Goal: Check status: Check status

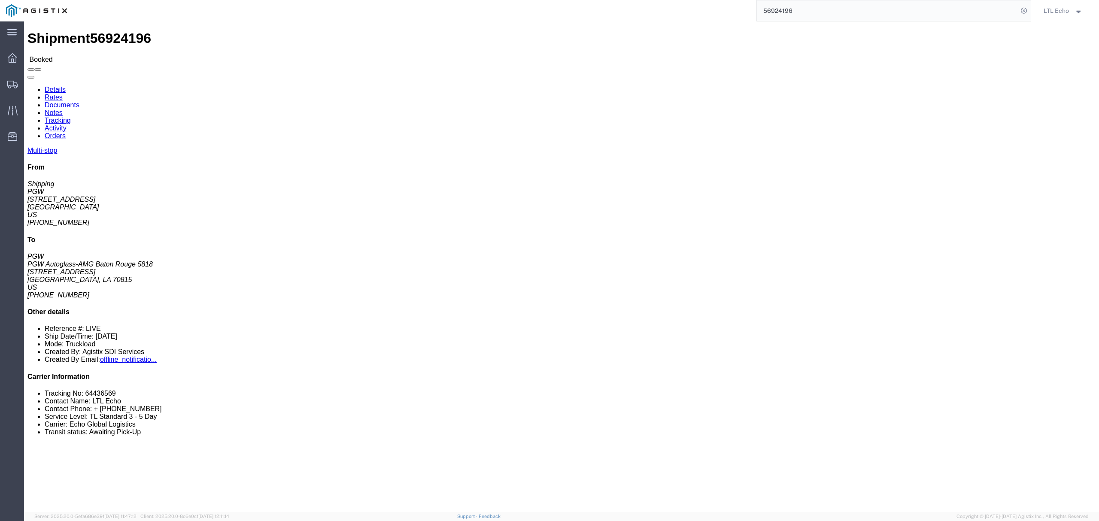
scroll to position [229, 0]
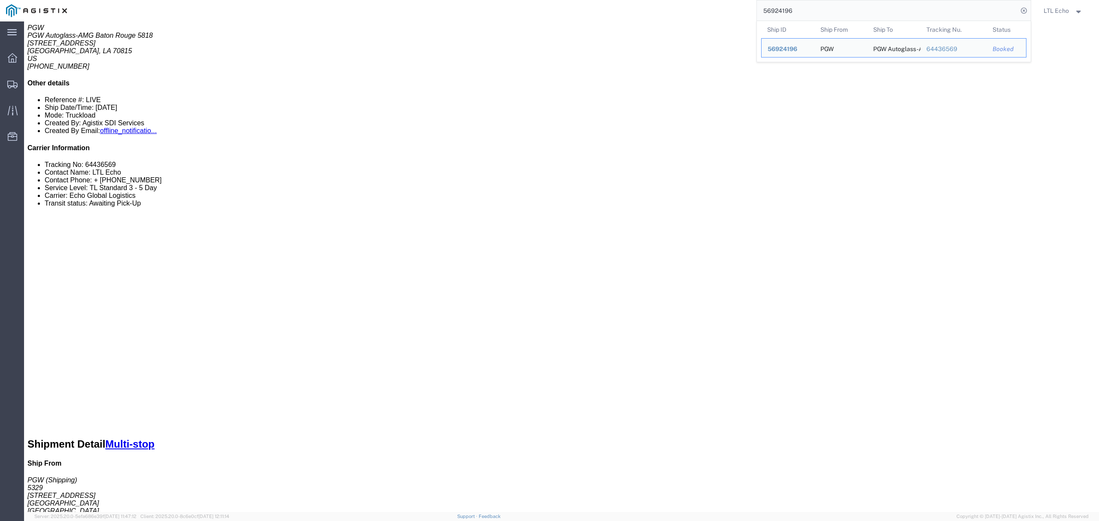
drag, startPoint x: 794, startPoint y: 11, endPoint x: 703, endPoint y: 18, distance: 90.8
click at [703, 18] on div "56924196 Ship ID Ship From Ship To Tracking Nu. Status Ship ID 56924196 Ship Fr…" at bounding box center [552, 10] width 958 height 21
paste input "7037657"
type input "57037657"
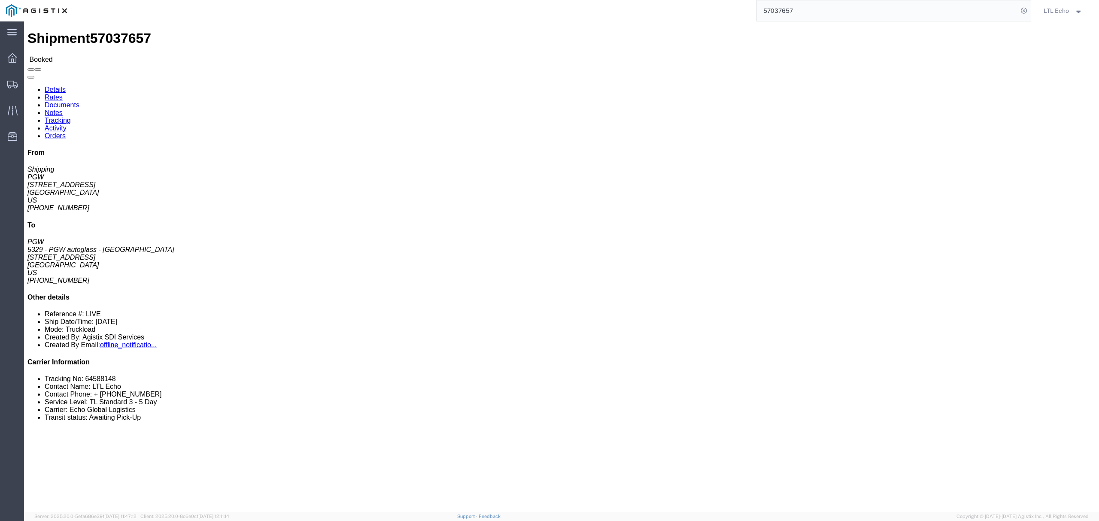
click link "Notes"
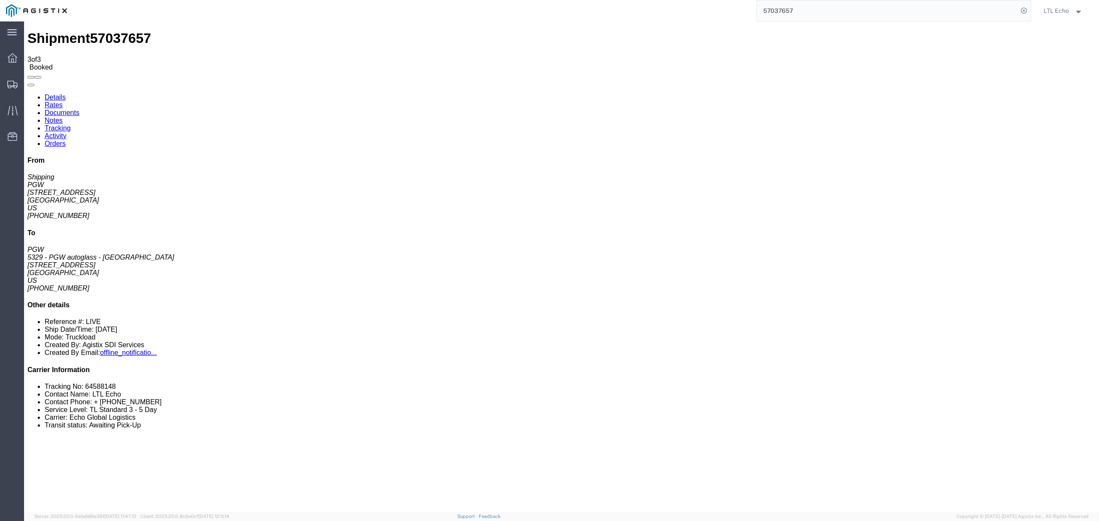
click at [54, 94] on link "Details" at bounding box center [55, 97] width 21 height 7
